Goal: Complete application form: Complete application form

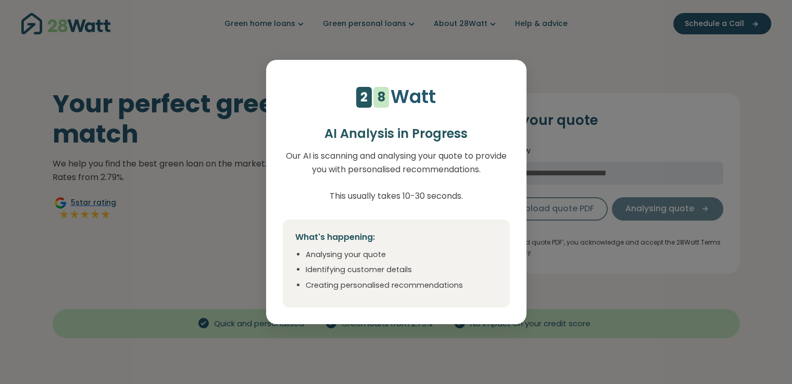
select select "**"
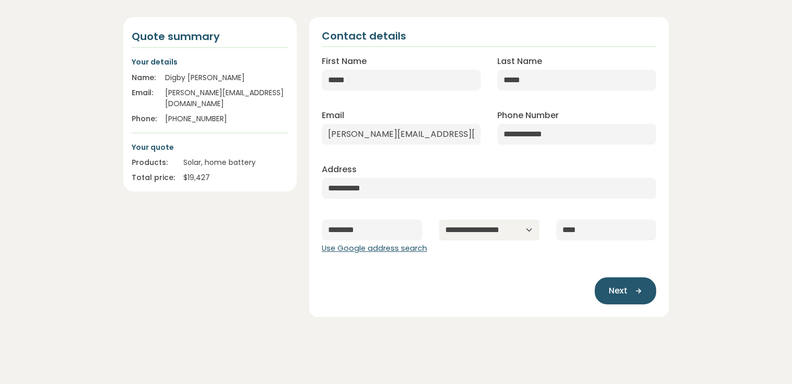
scroll to position [52, 0]
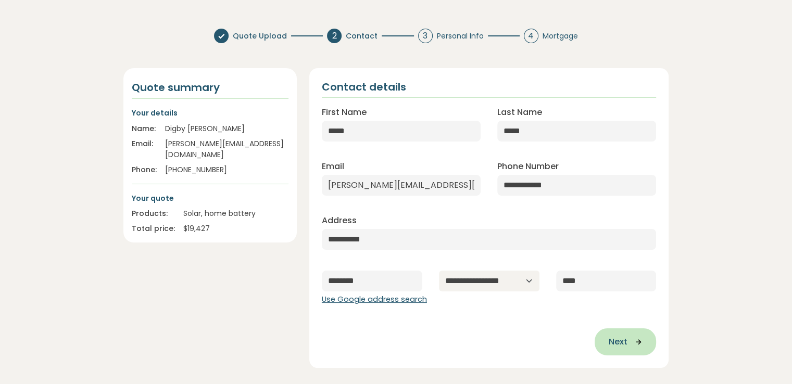
click at [639, 340] on icon "button" at bounding box center [635, 341] width 16 height 9
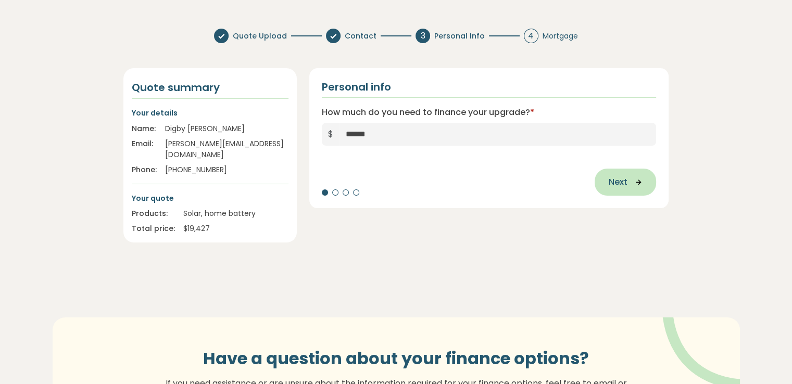
click at [612, 183] on span "Next" at bounding box center [617, 182] width 19 height 12
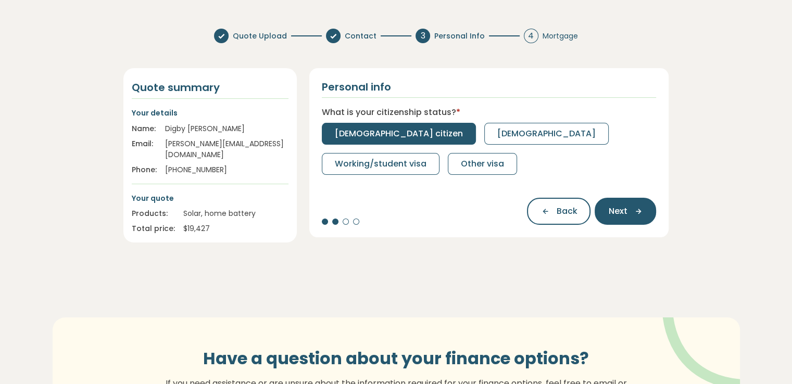
click at [358, 135] on span "[DEMOGRAPHIC_DATA] citizen" at bounding box center [399, 134] width 128 height 12
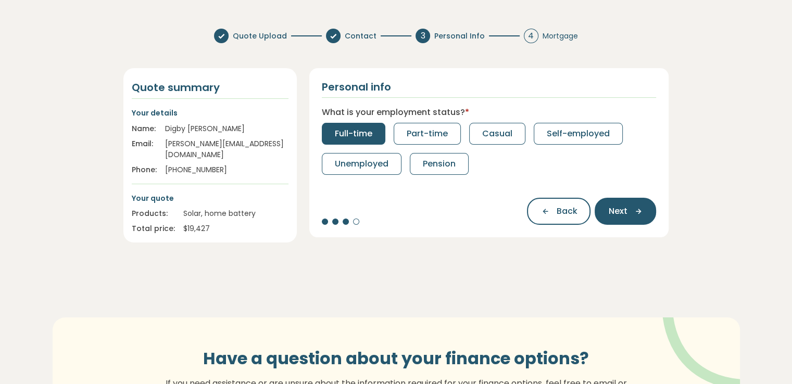
click at [348, 134] on span "Full-time" at bounding box center [353, 134] width 37 height 12
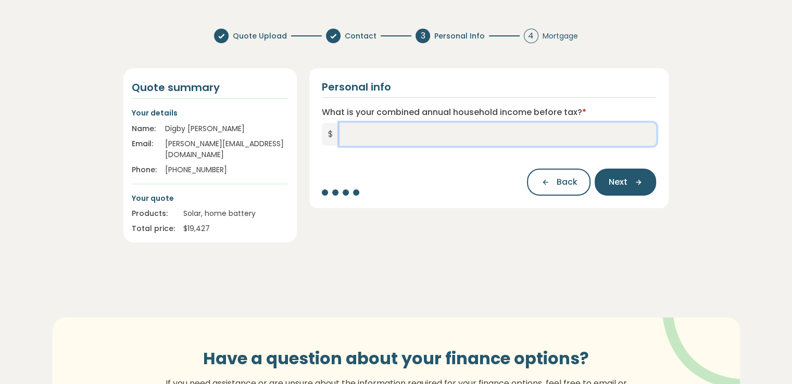
click at [381, 139] on input "What is your combined annual household income before tax? *" at bounding box center [497, 134] width 317 height 23
type input "*******"
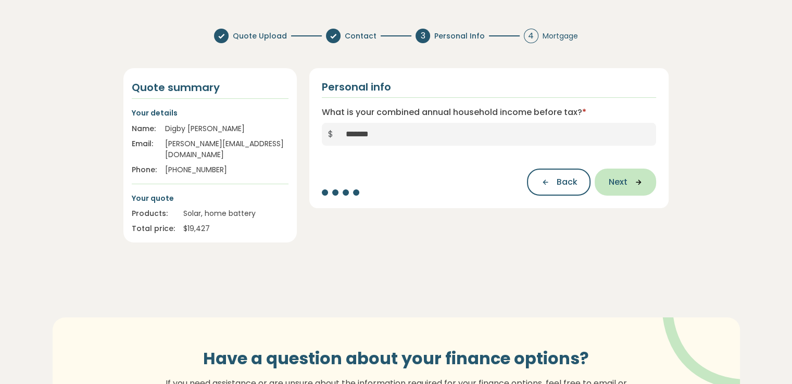
click at [603, 184] on button "Next" at bounding box center [624, 182] width 61 height 27
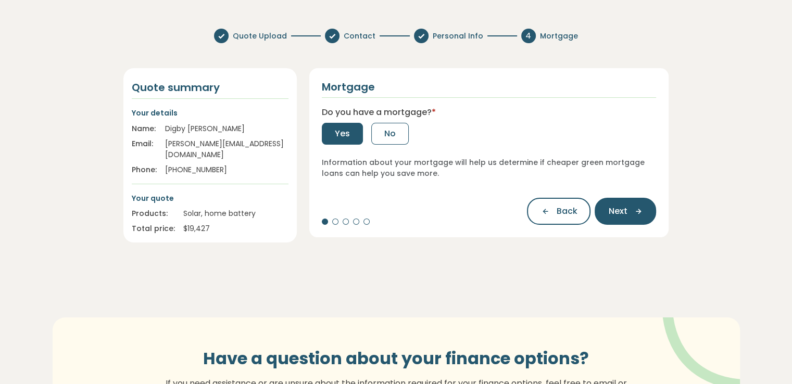
click at [349, 134] on button "Yes" at bounding box center [342, 134] width 41 height 22
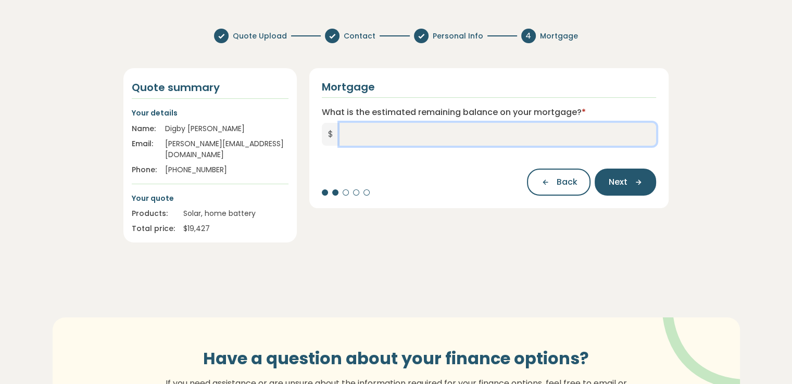
click at [362, 137] on input "What is the estimated remaining balance on your mortgage? *" at bounding box center [497, 134] width 317 height 23
type input "*******"
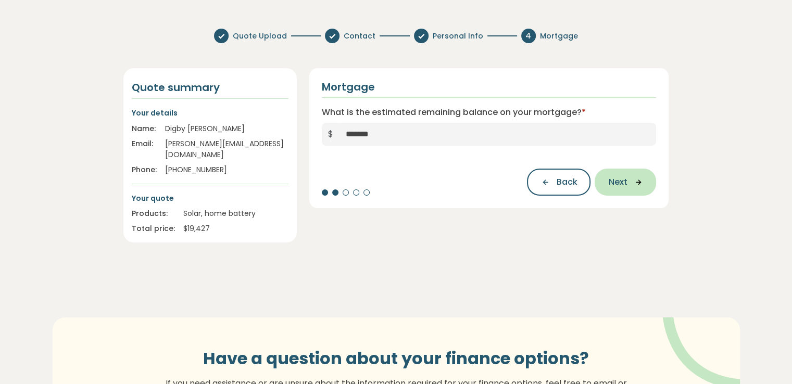
click at [626, 186] on span "Next" at bounding box center [617, 182] width 19 height 12
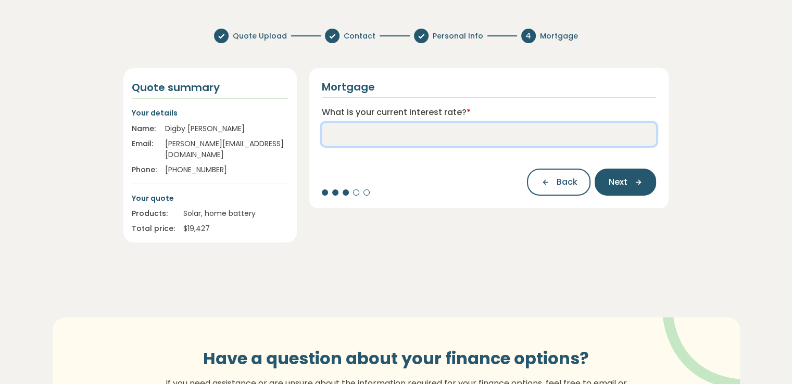
click at [444, 141] on input "What is your current interest rate? *" at bounding box center [489, 134] width 335 height 23
type input "***"
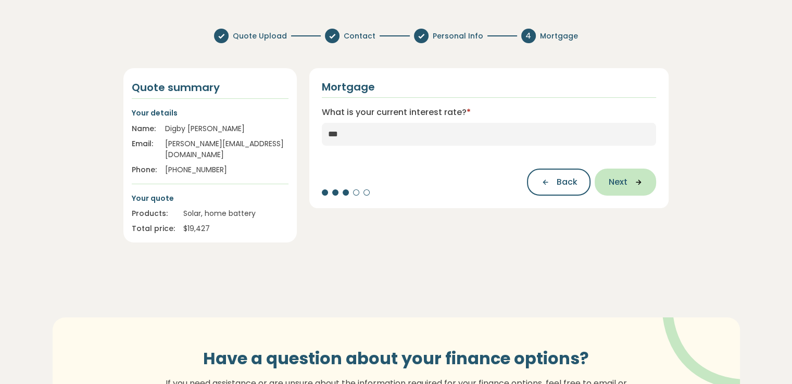
click at [608, 179] on span "Next" at bounding box center [617, 182] width 19 height 12
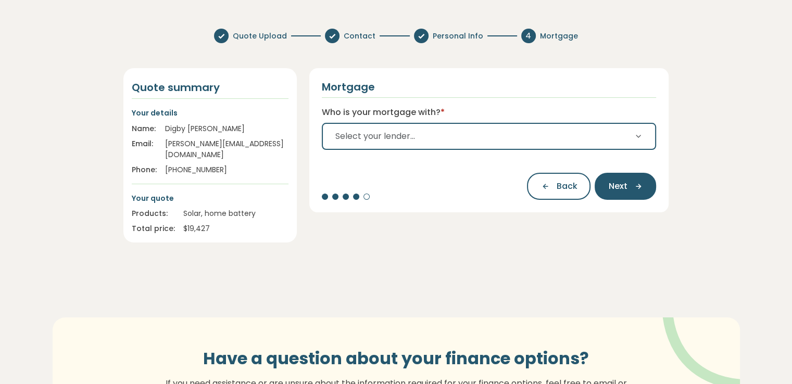
click at [506, 138] on button "Select your lender..." at bounding box center [489, 136] width 335 height 27
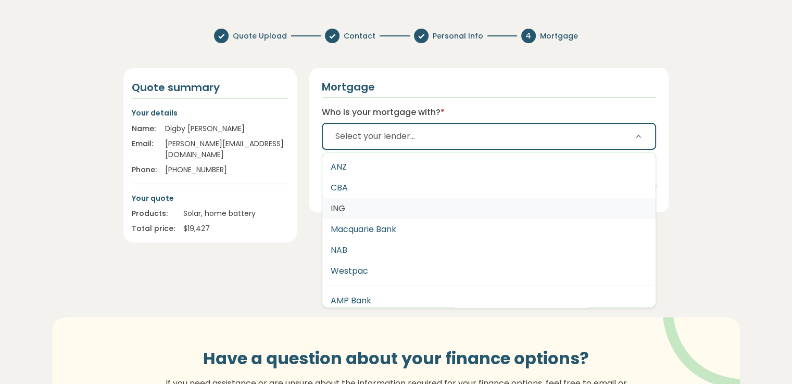
click at [484, 207] on button "ING" at bounding box center [489, 208] width 334 height 21
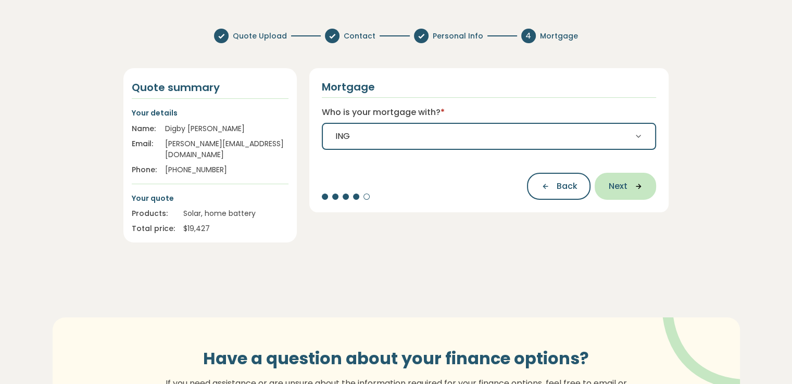
click at [608, 185] on span "Next" at bounding box center [617, 186] width 19 height 12
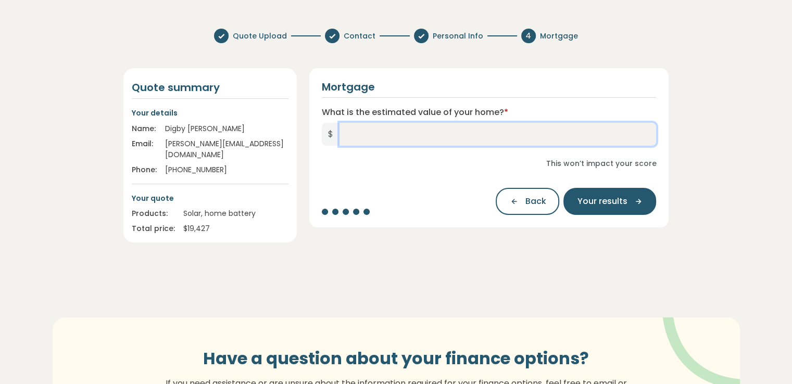
click at [411, 139] on input "What is the estimated value of your home? *" at bounding box center [497, 134] width 317 height 23
type input "*******"
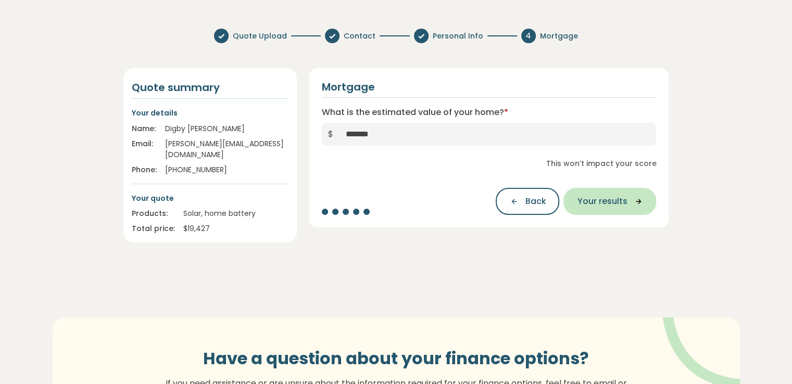
click at [616, 202] on span "Your results" at bounding box center [602, 201] width 50 height 12
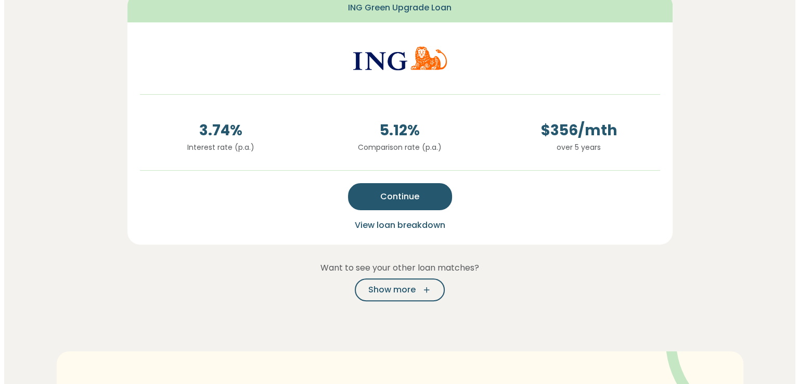
scroll to position [287, 0]
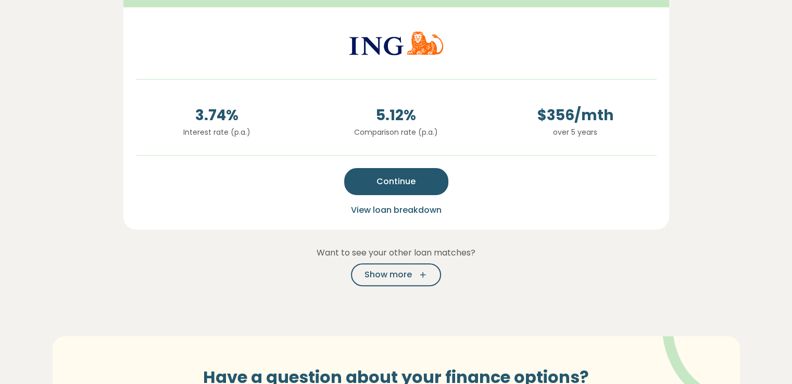
click at [415, 208] on span "View loan breakdown" at bounding box center [396, 210] width 91 height 12
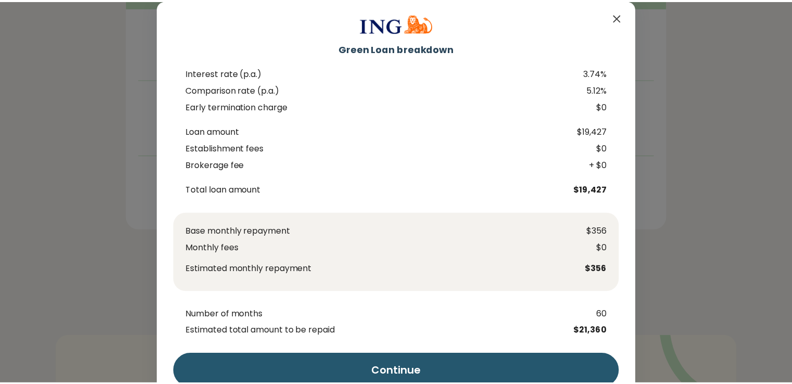
scroll to position [0, 0]
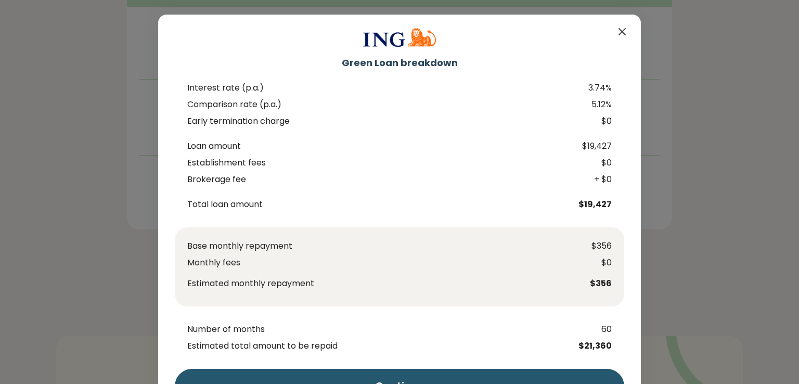
click at [620, 28] on icon "Close" at bounding box center [622, 32] width 12 height 12
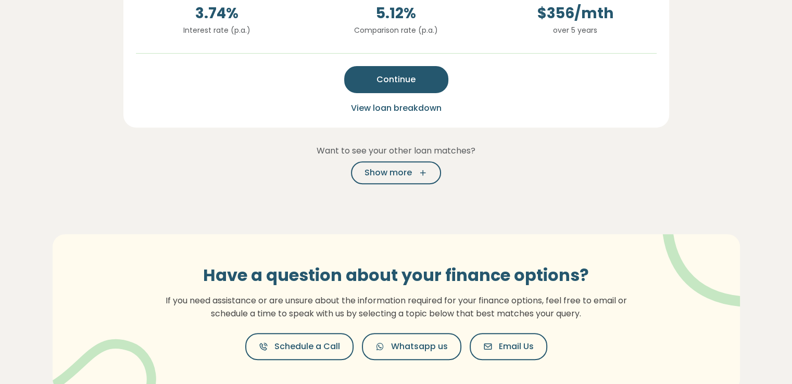
scroll to position [391, 0]
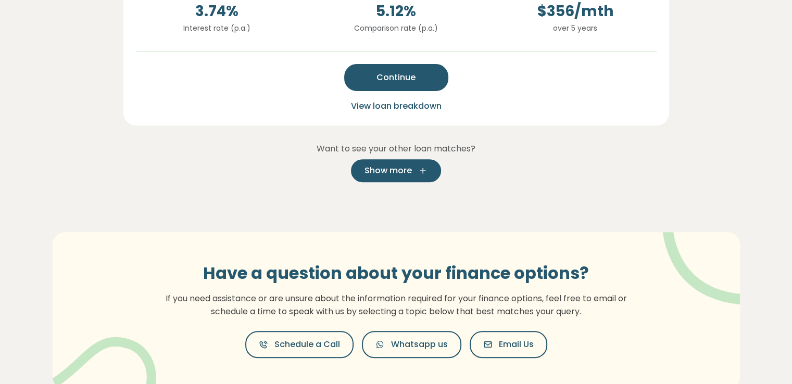
click at [412, 170] on icon "button" at bounding box center [420, 170] width 16 height 9
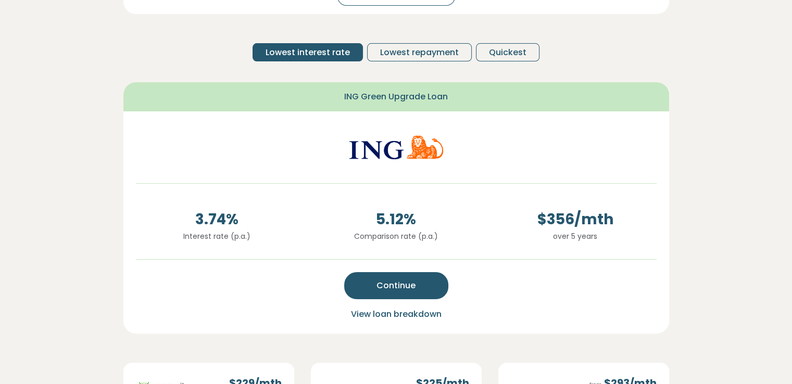
scroll to position [27, 0]
